Goal: Task Accomplishment & Management: Complete application form

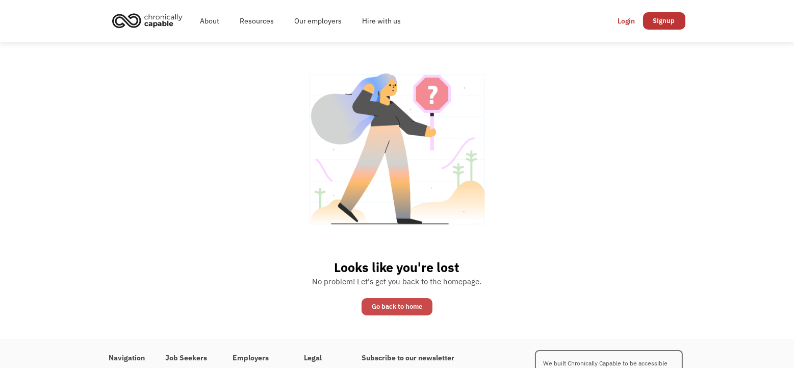
click at [398, 303] on link "Go back to home" at bounding box center [397, 306] width 71 height 17
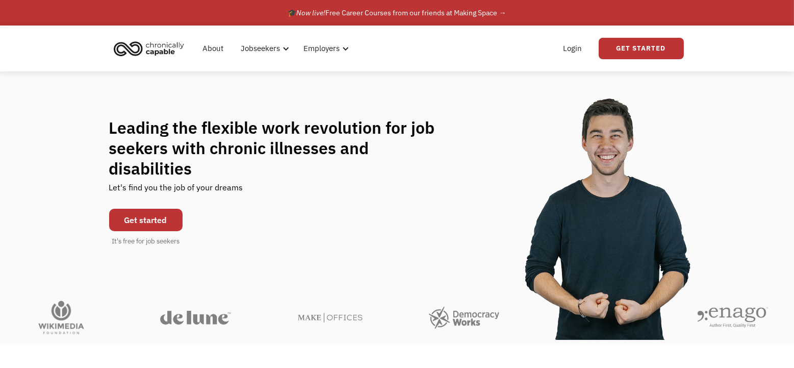
click at [153, 209] on link "Get started" at bounding box center [145, 220] width 73 height 22
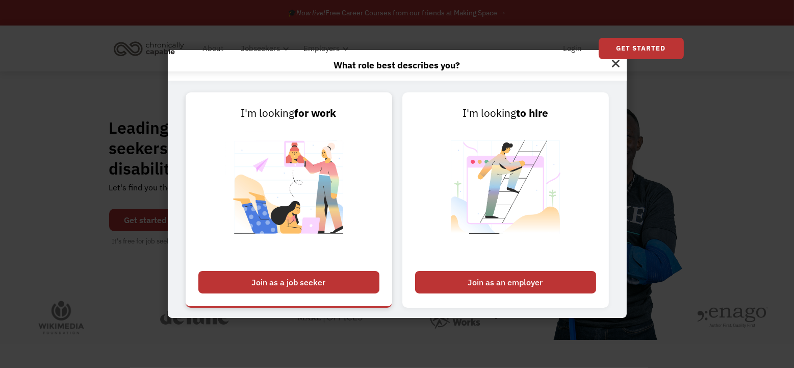
click at [291, 273] on div "Join as a job seeker" at bounding box center [288, 282] width 181 height 22
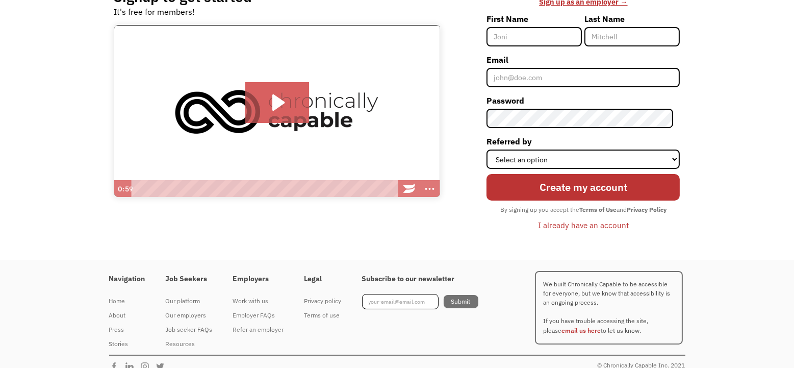
scroll to position [51, 0]
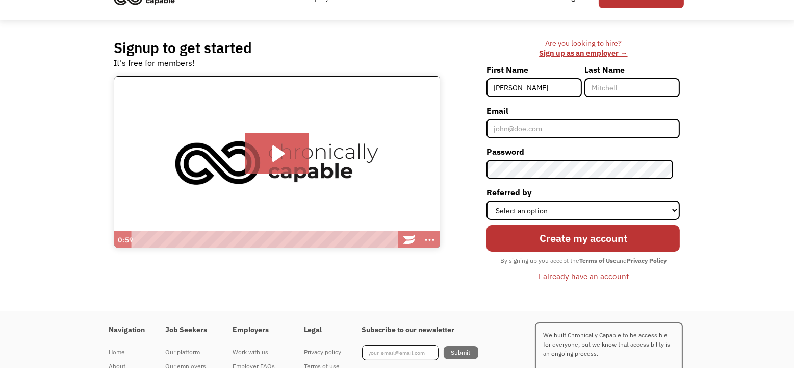
type input "[PERSON_NAME]"
click at [505, 130] on input "Email" at bounding box center [582, 128] width 193 height 19
type input "[EMAIL_ADDRESS][DOMAIN_NAME]"
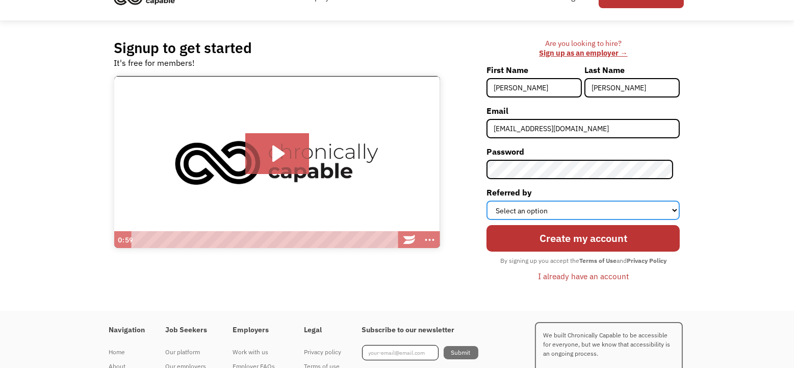
click at [674, 210] on select "Select an option Instagram Facebook Twitter Search Engine News Article Word of …" at bounding box center [582, 209] width 193 height 19
select select "Search Engine"
click at [494, 200] on select "Select an option Instagram Facebook Twitter Search Engine News Article Word of …" at bounding box center [582, 209] width 193 height 19
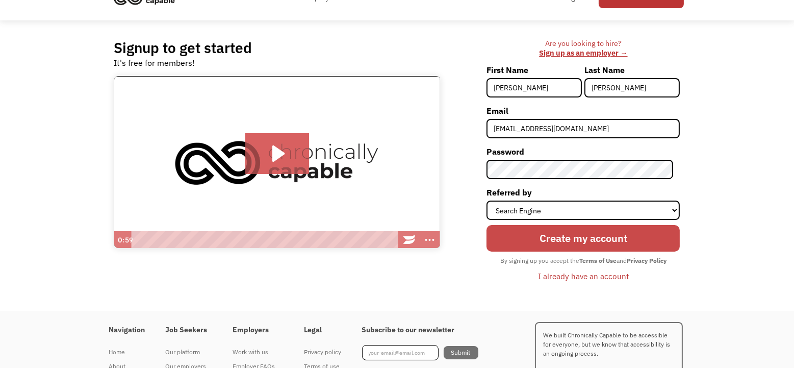
click at [583, 238] on input "Create my account" at bounding box center [582, 238] width 193 height 27
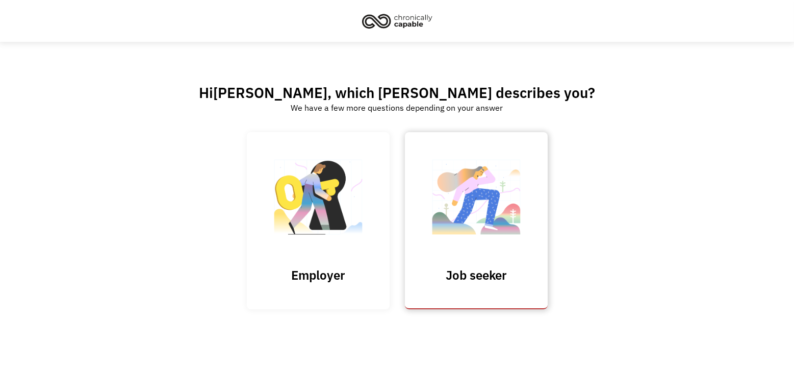
click at [449, 239] on img at bounding box center [476, 201] width 102 height 99
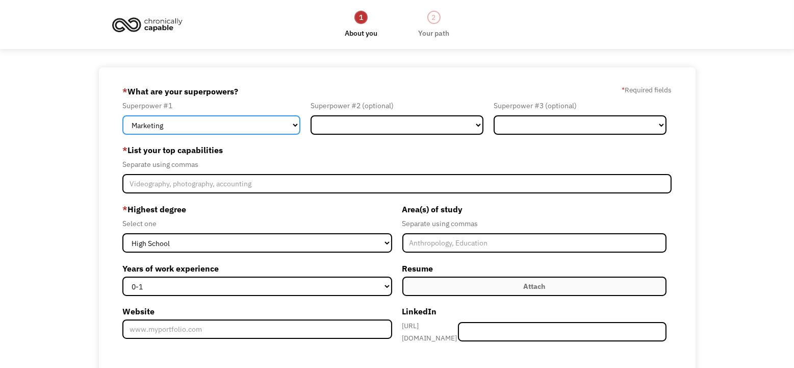
click at [295, 129] on select "Marketing Human Resources Finance Technology Operations Sales Industrial & Manu…" at bounding box center [211, 124] width 178 height 19
select select "Customer Service"
click at [122, 115] on select "Marketing Human Resources Finance Technology Operations Sales Industrial & Manu…" at bounding box center [211, 124] width 178 height 19
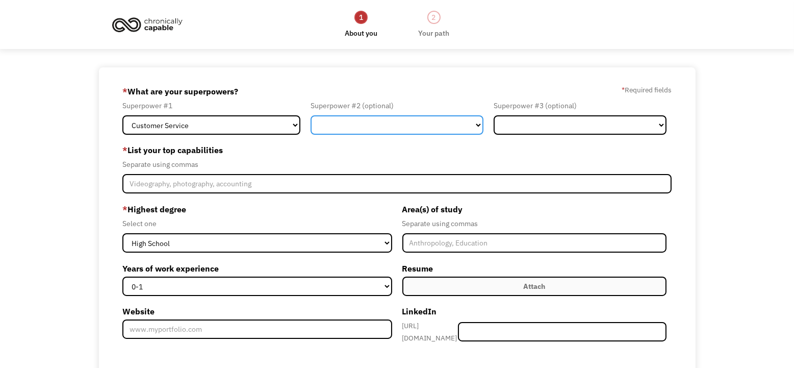
click at [476, 126] on select "Marketing Human Resources Finance Technology Operations Sales Industrial & Manu…" at bounding box center [397, 124] width 173 height 19
select select "Design"
click at [311, 115] on select "Marketing Human Resources Finance Technology Operations Sales Industrial & Manu…" at bounding box center [397, 124] width 173 height 19
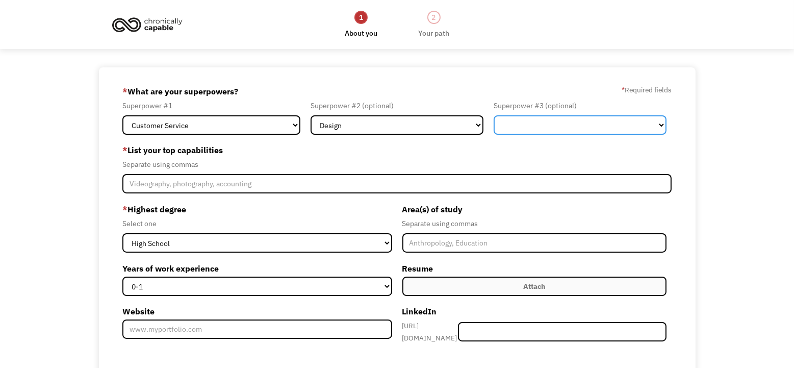
click at [504, 121] on select "Marketing Human Resources Finance Technology Operations Sales Industrial & Manu…" at bounding box center [580, 124] width 173 height 19
select select "Communications & Public Relations"
click at [494, 115] on select "Marketing Human Resources Finance Technology Operations Sales Industrial & Manu…" at bounding box center [580, 124] width 173 height 19
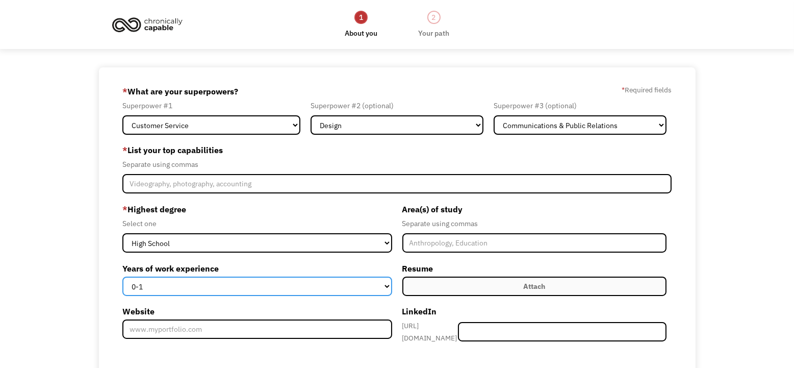
click at [386, 288] on select "0-1 2-4 5-10 11-15 15+" at bounding box center [256, 285] width 269 height 19
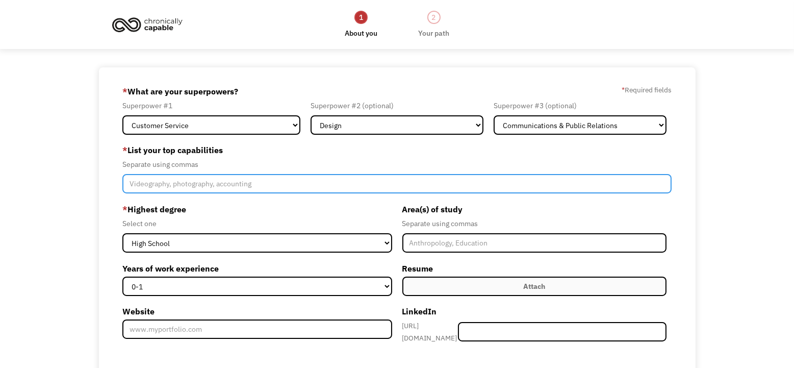
click at [131, 185] on input "Member-Create-Step1" at bounding box center [396, 183] width 549 height 19
type input "Writing, Fundraising"
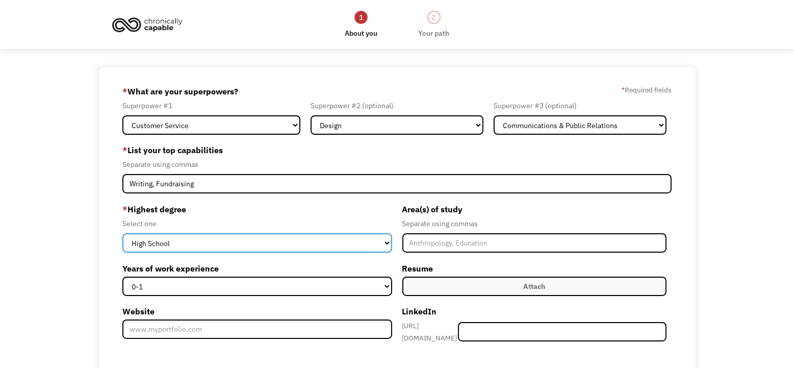
click at [385, 244] on select "High School Associates Bachelors Master's PhD" at bounding box center [256, 242] width 269 height 19
click at [122, 233] on select "High School Associates Bachelors Master's PhD" at bounding box center [256, 242] width 269 height 19
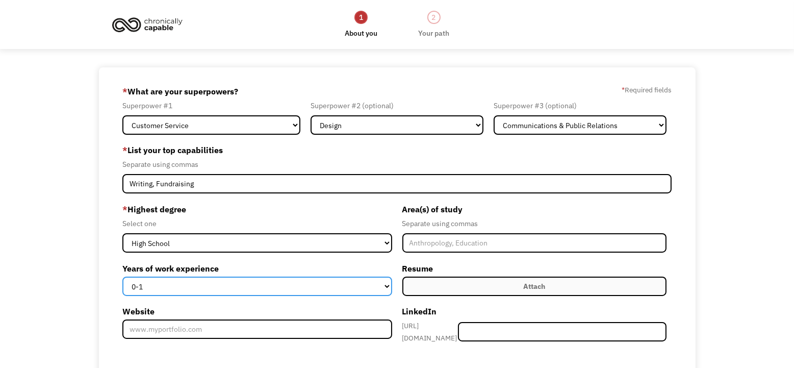
click at [383, 289] on select "0-1 2-4 5-10 11-15 15+" at bounding box center [256, 285] width 269 height 19
select select "15+"
click at [122, 276] on select "0-1 2-4 5-10 11-15 15+" at bounding box center [256, 285] width 269 height 19
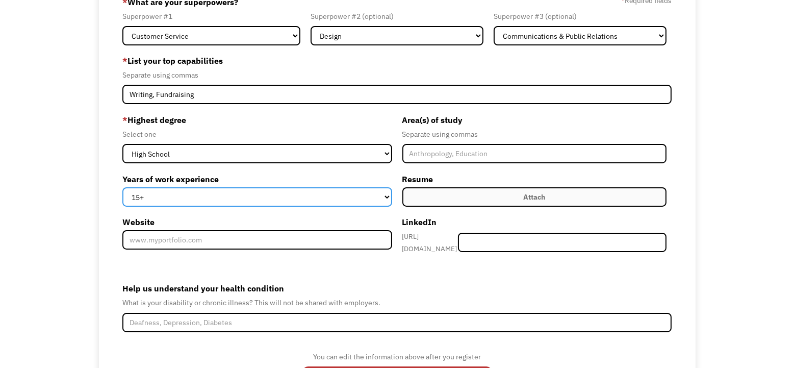
scroll to position [102, 0]
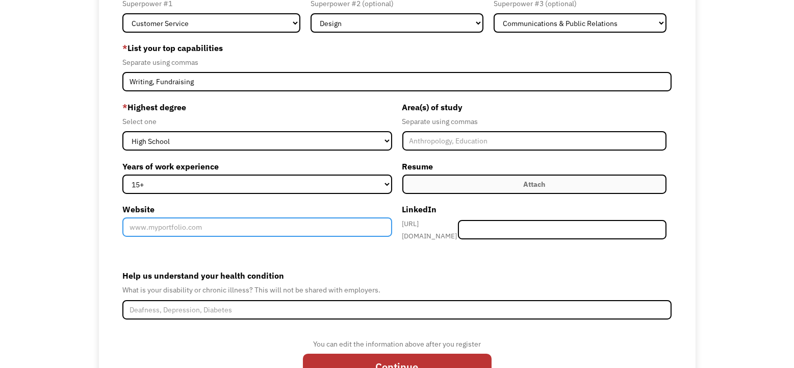
click at [134, 225] on input "Website" at bounding box center [256, 226] width 269 height 19
paste input "https://www.linkedin.com/in/sherry-plowman-0b862941/"
type input "https://www.linkedin.com/in/sherry-plowman-0b862941/"
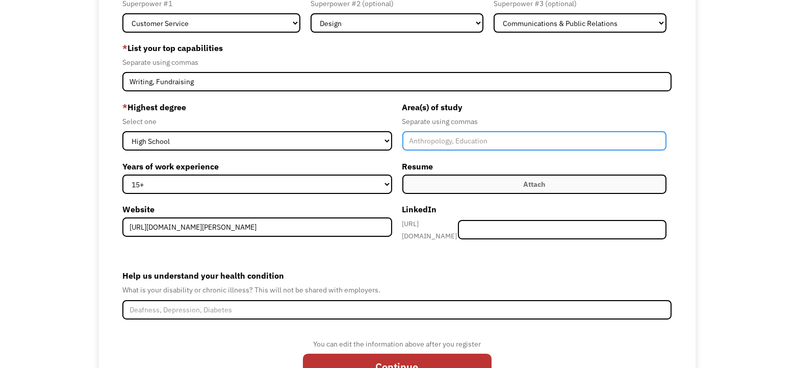
click at [411, 140] on input "Member-Create-Step1" at bounding box center [534, 140] width 264 height 19
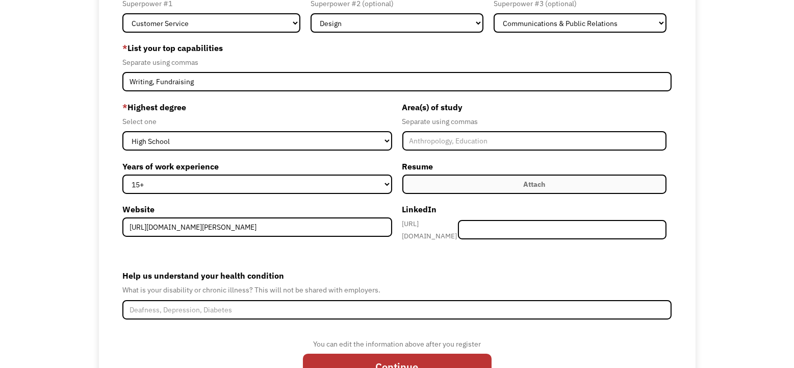
click at [530, 185] on div "Attach" at bounding box center [534, 184] width 22 height 12
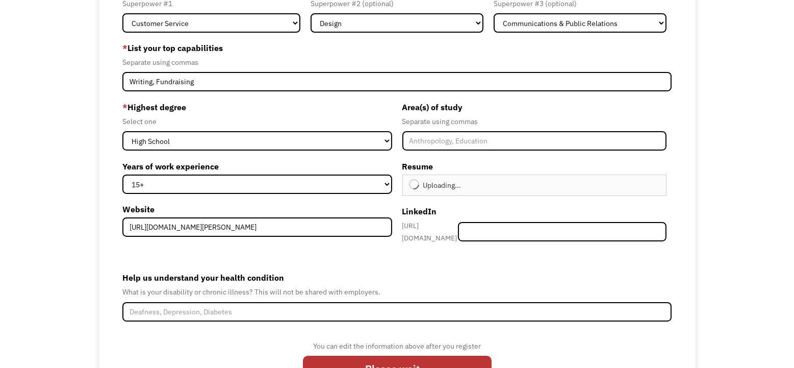
type input "Continue"
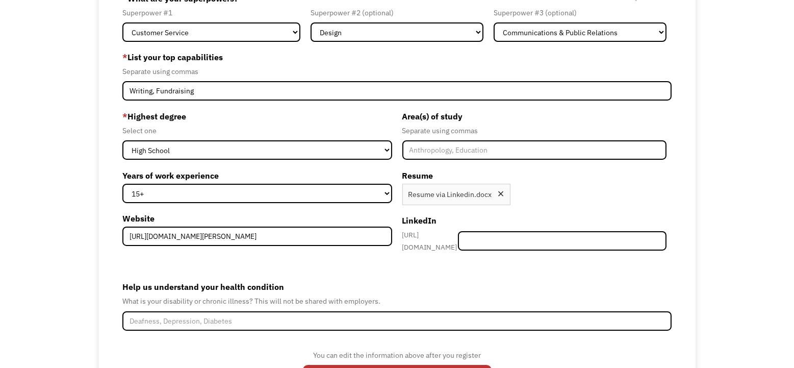
scroll to position [152, 0]
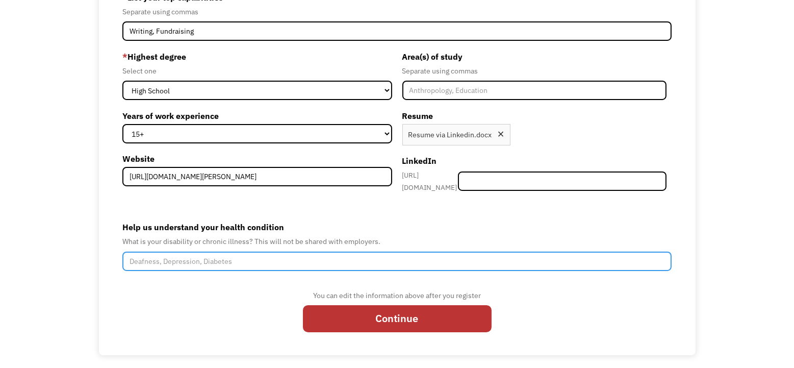
click at [131, 256] on input "Help us understand your health condition" at bounding box center [396, 260] width 549 height 19
type input "H"
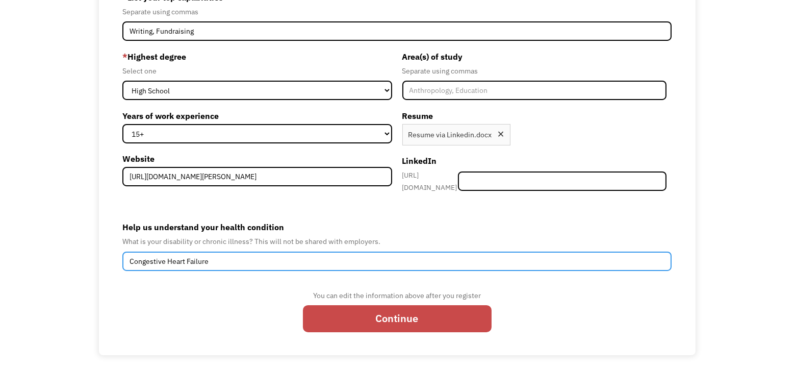
type input "Congestive Heart Failure"
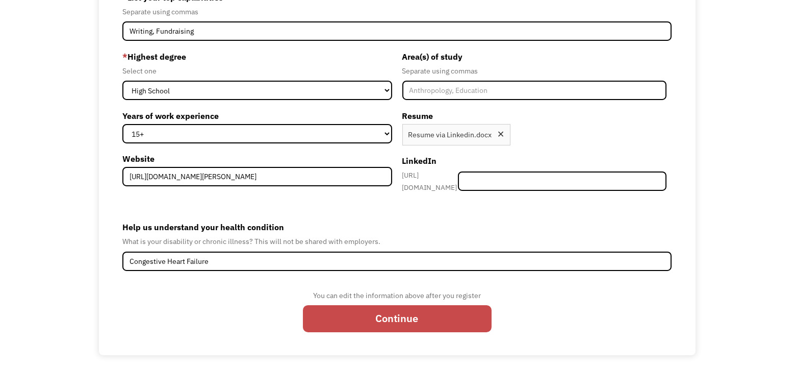
click at [393, 311] on input "Continue" at bounding box center [397, 318] width 189 height 27
type input "Please wait..."
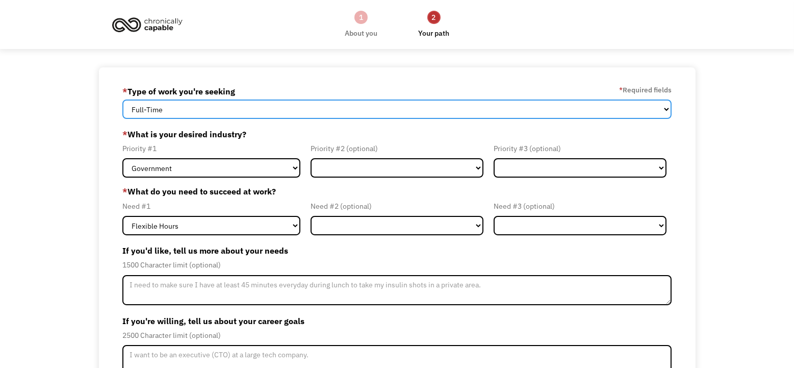
click at [665, 108] on select "Full-Time Part-Time Both Full-Time and Part-Time" at bounding box center [396, 108] width 549 height 19
select select "part-time"
click at [122, 99] on select "Full-Time Part-Time Both Full-Time and Part-Time" at bounding box center [396, 108] width 549 height 19
